Goal: Transaction & Acquisition: Purchase product/service

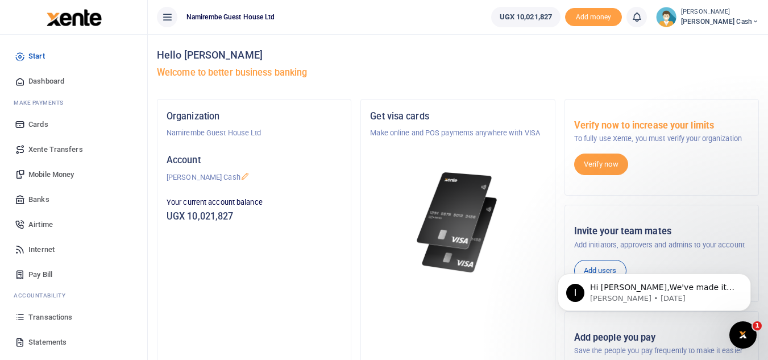
click at [44, 176] on span "Mobile Money" at bounding box center [50, 173] width 45 height 11
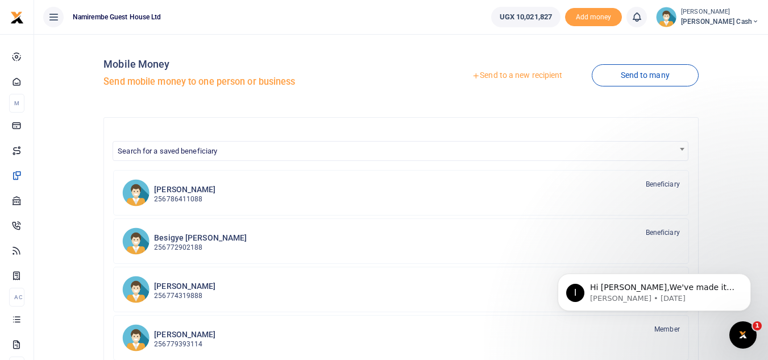
click at [506, 74] on link "Send to a new recipient" at bounding box center [517, 75] width 148 height 20
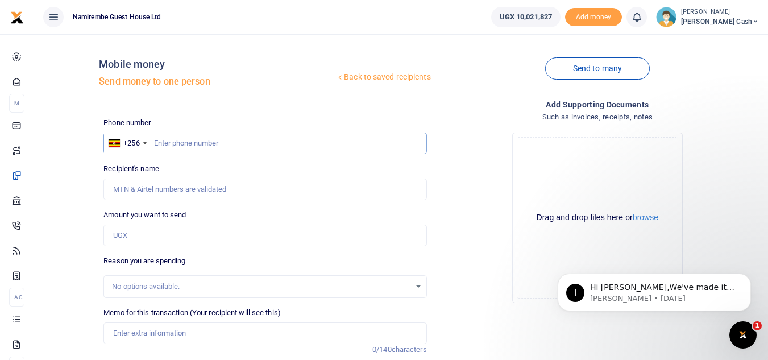
click at [172, 148] on input "text" at bounding box center [264, 143] width 323 height 22
type input "0753940580"
type input "Richard Busulwa"
type input "0753940580"
click at [163, 239] on input "Amount you want to send" at bounding box center [264, 235] width 323 height 22
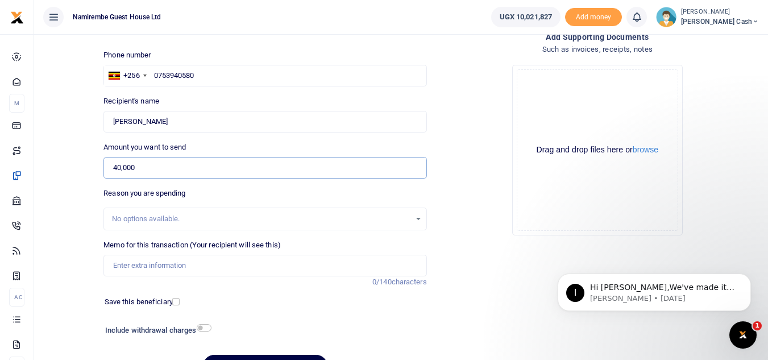
scroll to position [114, 0]
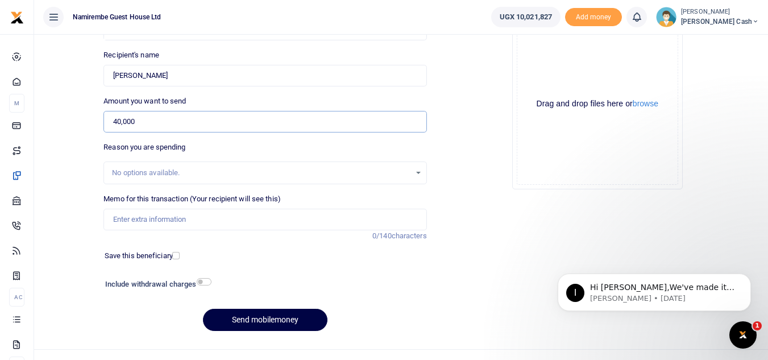
type input "40,000"
click at [147, 226] on input "Memo for this transaction (Your recipient will see this)" at bounding box center [264, 220] width 323 height 22
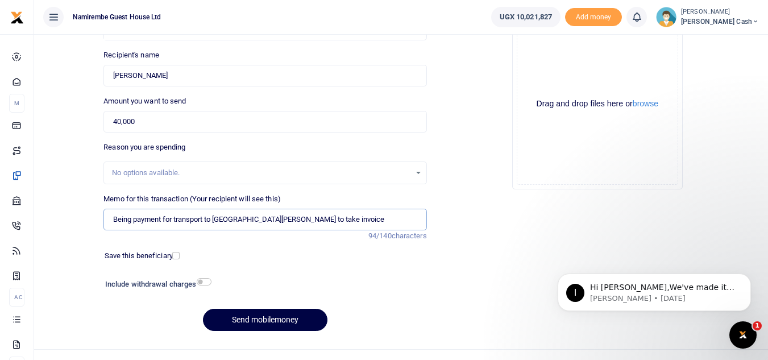
click at [217, 224] on input "Being payment for transport to st Francis all saints cathedral Rwenzori towers …" at bounding box center [264, 220] width 323 height 22
click at [218, 220] on input "Being payment for transport to st Francis all saints cathedral Rwenzori towers …" at bounding box center [264, 220] width 323 height 22
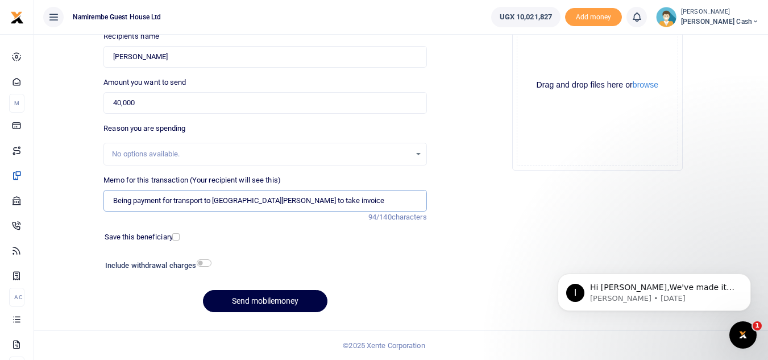
type input "Being payment for transport to st Francis all saints cathedral Rwenzori towers …"
click at [210, 263] on input "checkbox" at bounding box center [204, 262] width 15 height 7
checkbox input "true"
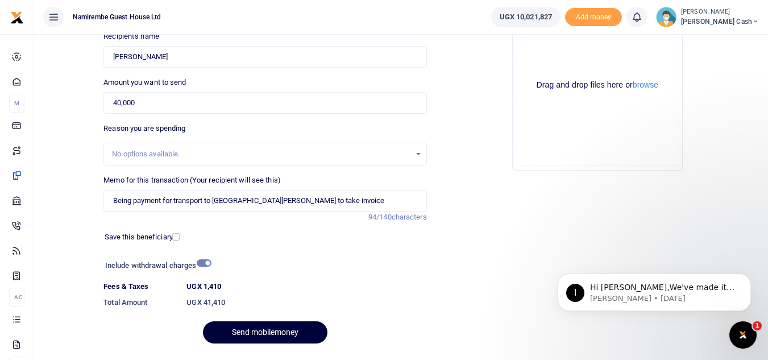
click at [269, 328] on button "Send mobilemoney" at bounding box center [265, 332] width 124 height 22
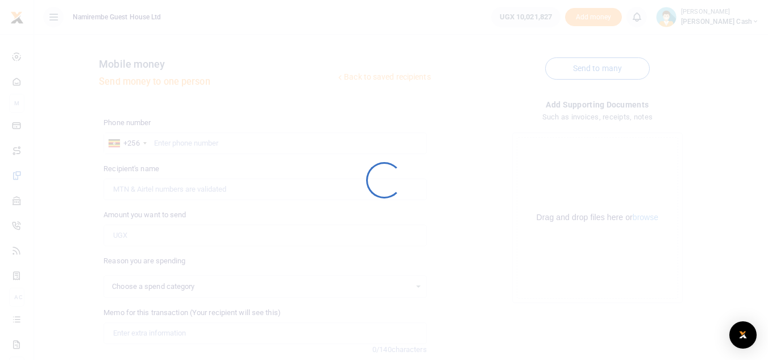
scroll to position [132, 0]
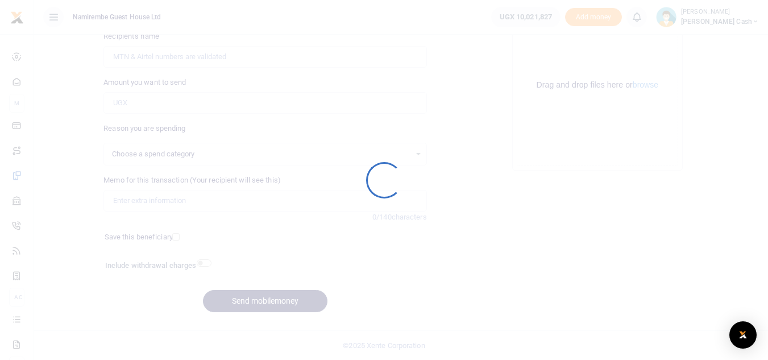
select select
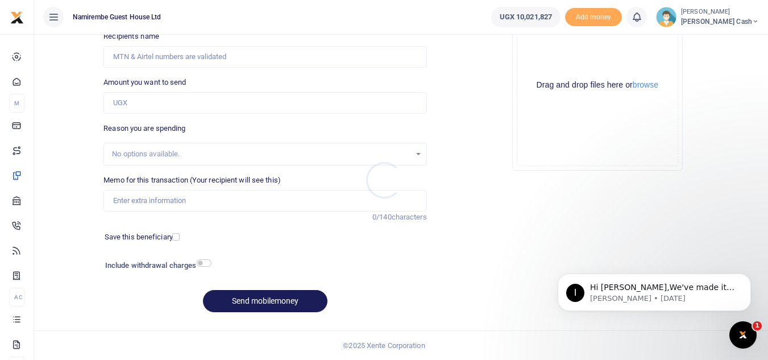
scroll to position [0, 0]
